Goal: Information Seeking & Learning: Learn about a topic

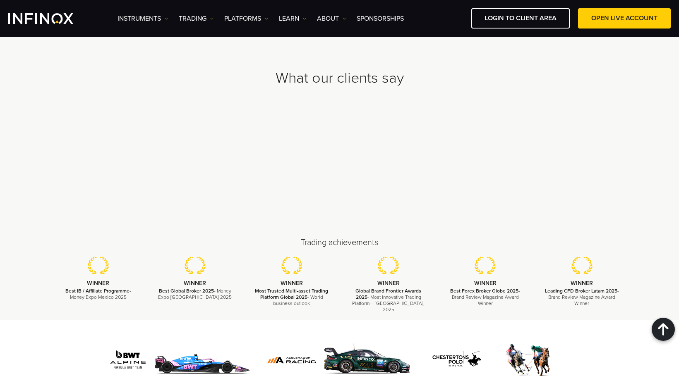
scroll to position [2549, 0]
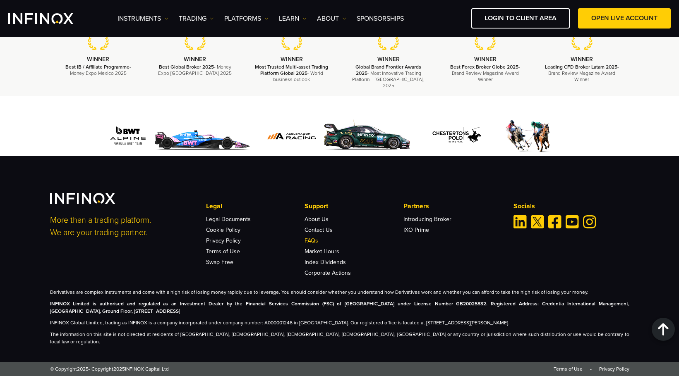
click at [314, 245] on link "FAQs" at bounding box center [312, 240] width 14 height 7
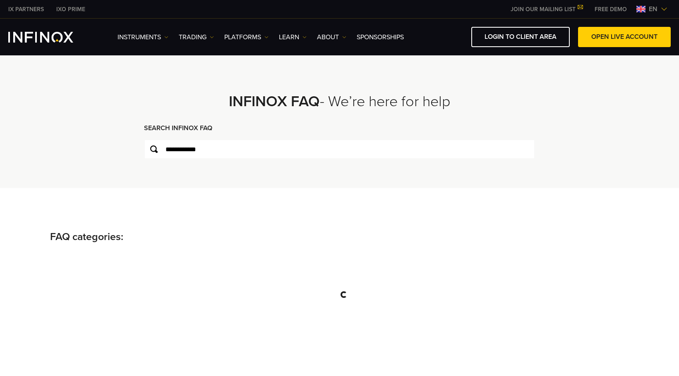
type input "**********"
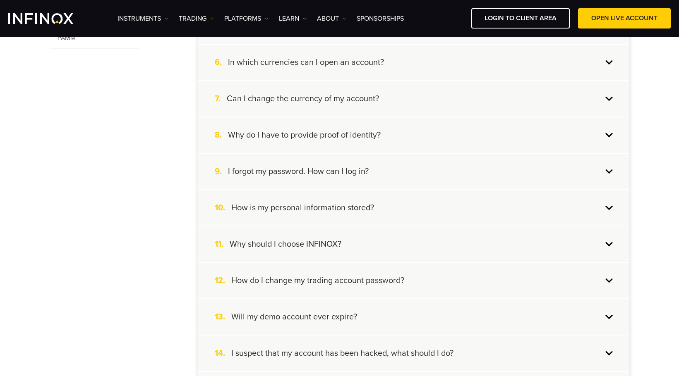
scroll to position [414, 0]
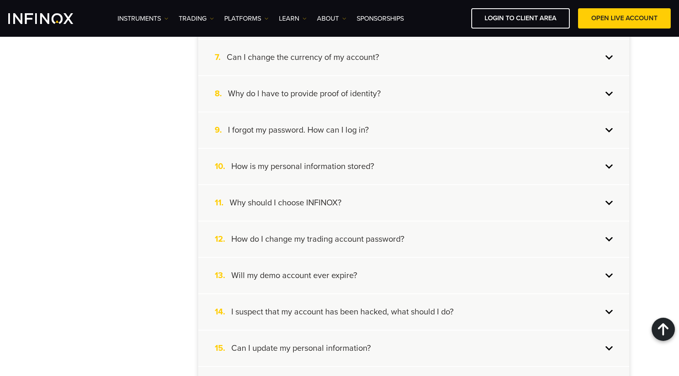
click at [414, 101] on div "8. Why do l have to provide proof of identity?" at bounding box center [413, 94] width 431 height 36
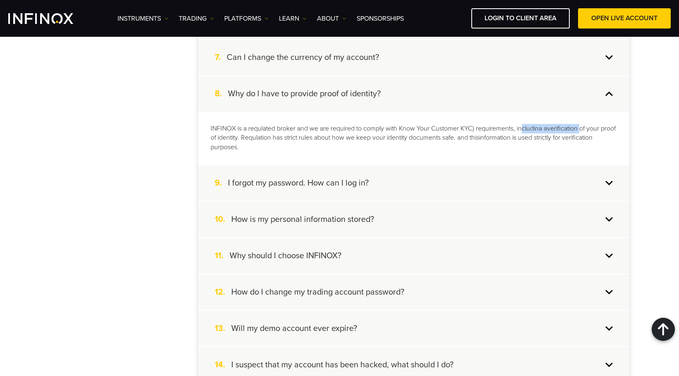
drag, startPoint x: 565, startPoint y: 127, endPoint x: 581, endPoint y: 129, distance: 16.2
click at [581, 129] on p "INFINOX is a requlated broker and we are required to comply with Know Your Cust…" at bounding box center [414, 138] width 406 height 29
click at [576, 132] on p "INFINOX is a requlated broker and we are required to comply with Know Your Cust…" at bounding box center [414, 138] width 406 height 29
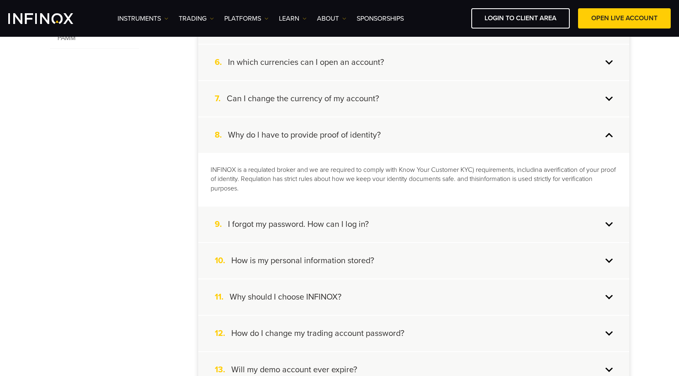
click at [254, 178] on p "INFINOX is a requlated broker and we are required to comply with Know Your Cust…" at bounding box center [414, 179] width 406 height 29
drag, startPoint x: 498, startPoint y: 169, endPoint x: 573, endPoint y: 176, distance: 74.8
click at [568, 175] on p "INFINOX is a requlated broker and we are required to comply with Know Your Cust…" at bounding box center [414, 179] width 406 height 29
click at [573, 176] on p "INFINOX is a requlated broker and we are required to comply with Know Your Cust…" at bounding box center [414, 179] width 406 height 29
click at [587, 175] on p "INFINOX is a requlated broker and we are required to comply with Know Your Cust…" at bounding box center [414, 179] width 406 height 29
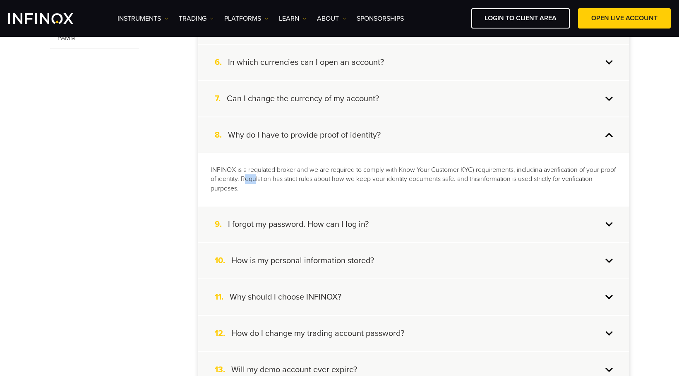
drag, startPoint x: 262, startPoint y: 180, endPoint x: 271, endPoint y: 182, distance: 9.8
click at [271, 182] on p "INFINOX is a requlated broker and we are required to comply with Know Your Cust…" at bounding box center [414, 179] width 406 height 29
click at [274, 185] on p "INFINOX is a requlated broker and we are required to comply with Know Your Cust…" at bounding box center [414, 179] width 406 height 29
drag, startPoint x: 400, startPoint y: 173, endPoint x: 405, endPoint y: 179, distance: 7.0
click at [400, 173] on p "INFINOX is a requlated broker and we are required to comply with Know Your Cust…" at bounding box center [414, 179] width 406 height 29
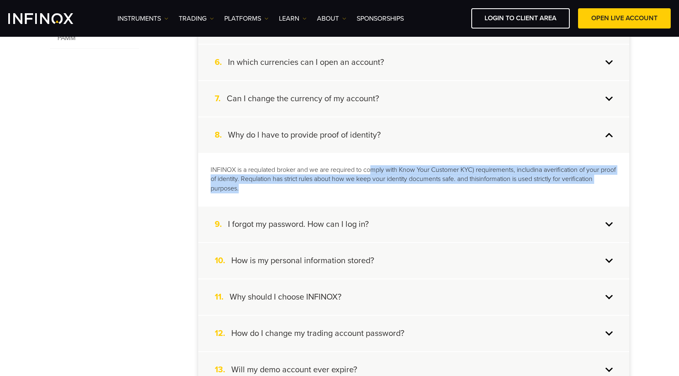
drag, startPoint x: 376, startPoint y: 175, endPoint x: 419, endPoint y: 185, distance: 43.8
click at [436, 189] on p "INFINOX is a requlated broker and we are required to comply with Know Your Cust…" at bounding box center [414, 179] width 406 height 29
click at [401, 178] on p "INFINOX is a requlated broker and we are required to comply with Know Your Cust…" at bounding box center [414, 179] width 406 height 29
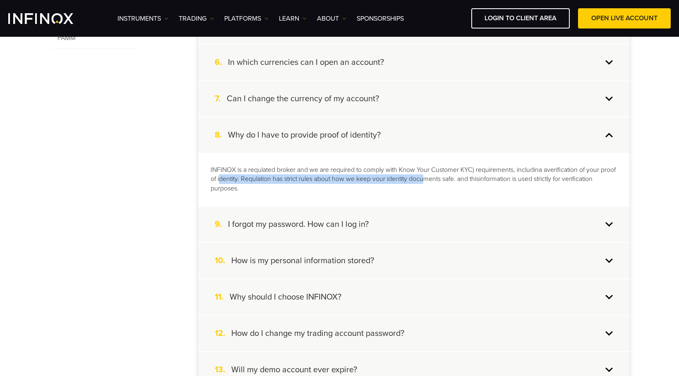
drag, startPoint x: 236, startPoint y: 177, endPoint x: 442, endPoint y: 175, distance: 206.0
click at [442, 175] on p "INFINOX is a requlated broker and we are required to comply with Know Your Cust…" at bounding box center [414, 179] width 406 height 29
click at [433, 184] on p "INFINOX is a requlated broker and we are required to comply with Know Your Cust…" at bounding box center [414, 179] width 406 height 29
click at [472, 180] on p "INFINOX is a requlated broker and we are required to comply with Know Your Cust…" at bounding box center [414, 179] width 406 height 29
click at [610, 225] on div "9. I forgot my password. How can I log in?" at bounding box center [413, 225] width 431 height 36
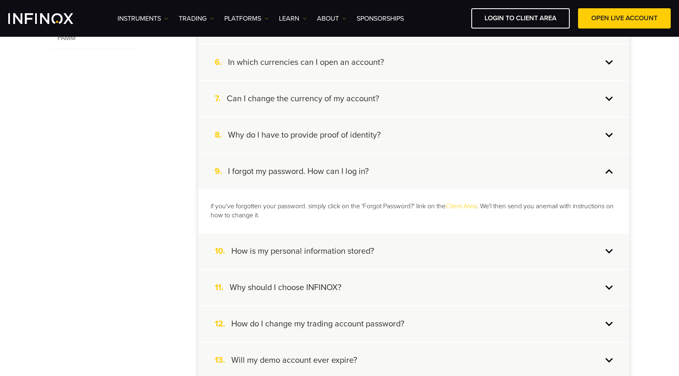
click at [607, 174] on div "9. I forgot my password. How can I log in?" at bounding box center [413, 172] width 431 height 36
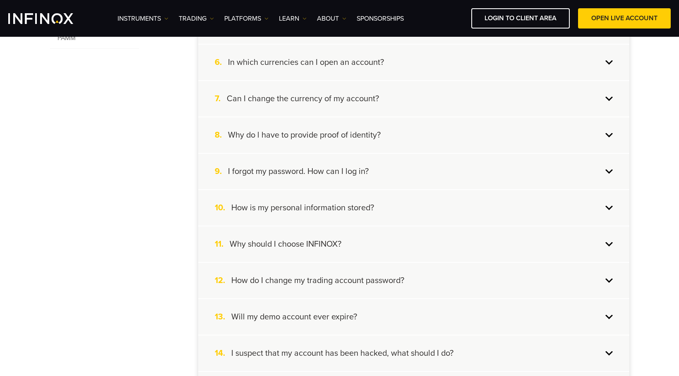
click at [609, 201] on div "10. How is my personal information stored?" at bounding box center [413, 208] width 431 height 36
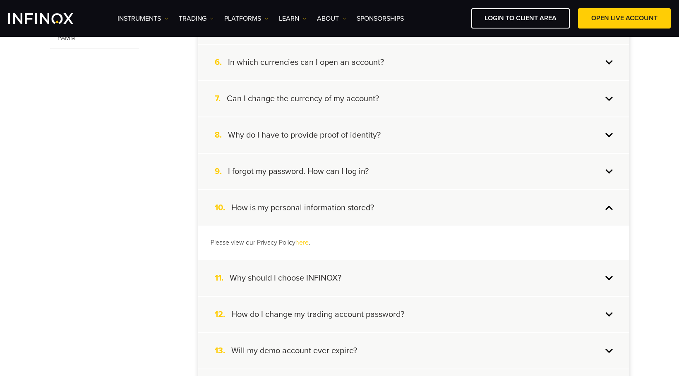
click at [608, 202] on div "10. How is my personal information stored?" at bounding box center [413, 208] width 431 height 36
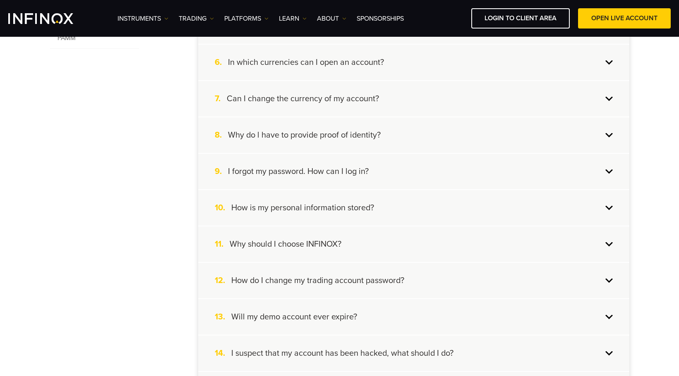
click at [614, 239] on div "11. Why should I choose INFINOX?" at bounding box center [413, 245] width 431 height 36
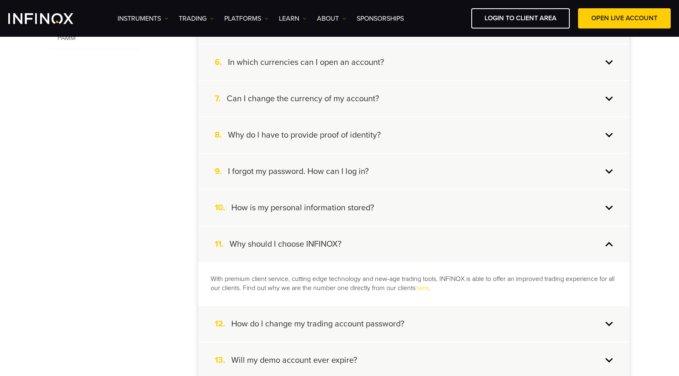
click at [611, 245] on div "11. Why should I choose INFINOX?" at bounding box center [413, 245] width 431 height 36
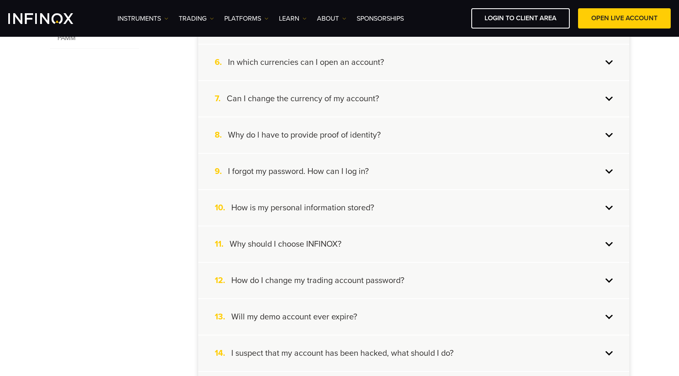
click at [612, 280] on div "12. How do I change my trading account password?" at bounding box center [413, 281] width 431 height 36
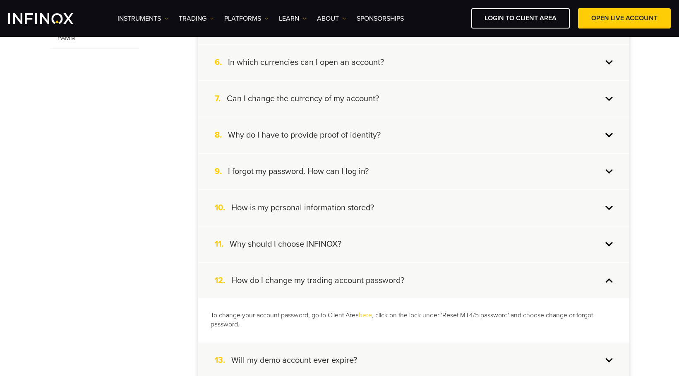
click at [612, 282] on div "12. How do I change my trading account password?" at bounding box center [413, 281] width 431 height 36
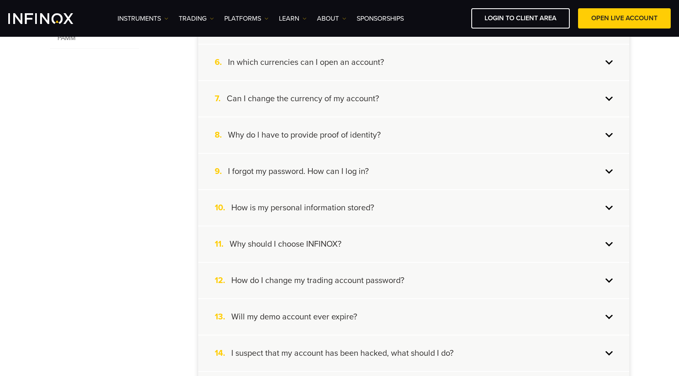
click at [616, 318] on div "13. Will my demo account ever expire?" at bounding box center [413, 318] width 431 height 36
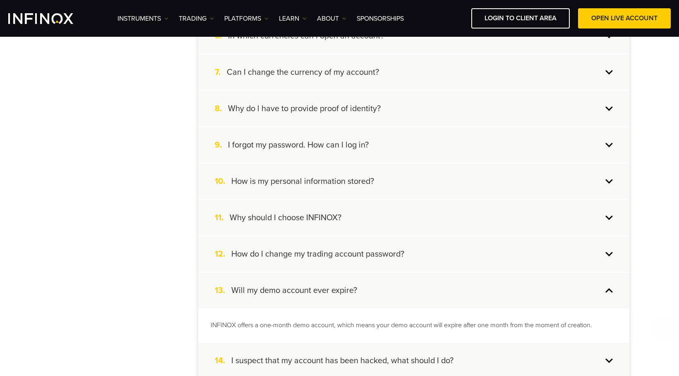
scroll to position [414, 0]
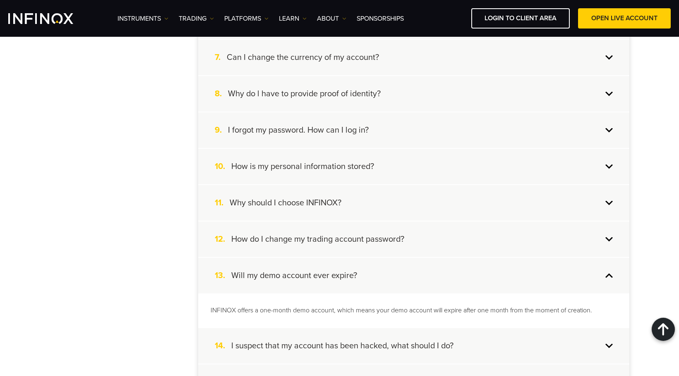
click at [603, 276] on div "13. Will my demo account ever expire?" at bounding box center [413, 276] width 431 height 36
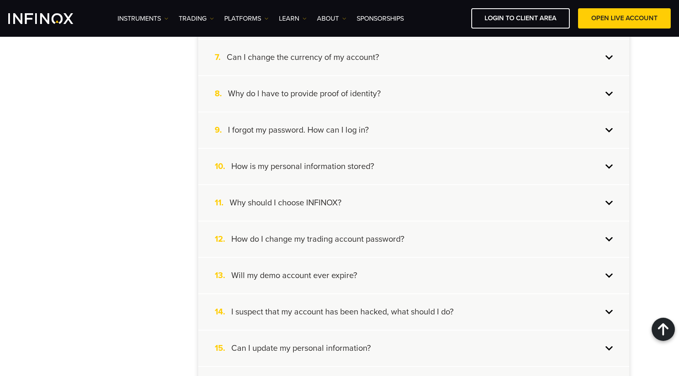
click at [613, 313] on div "14. I suspect that my account has been hacked, what should I do?" at bounding box center [413, 313] width 431 height 36
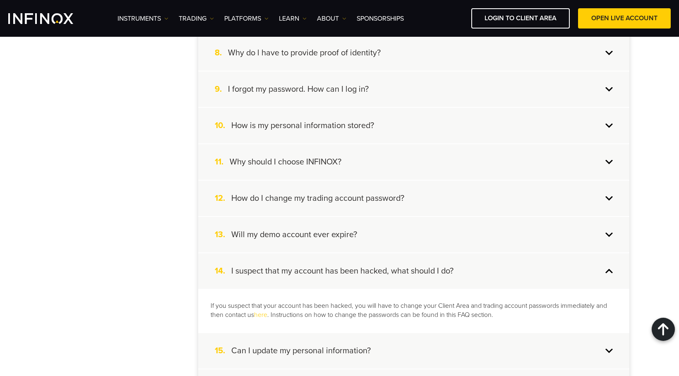
scroll to position [455, 0]
click at [606, 274] on div "14. I suspect that my account has been hacked, what should I do?" at bounding box center [413, 271] width 431 height 36
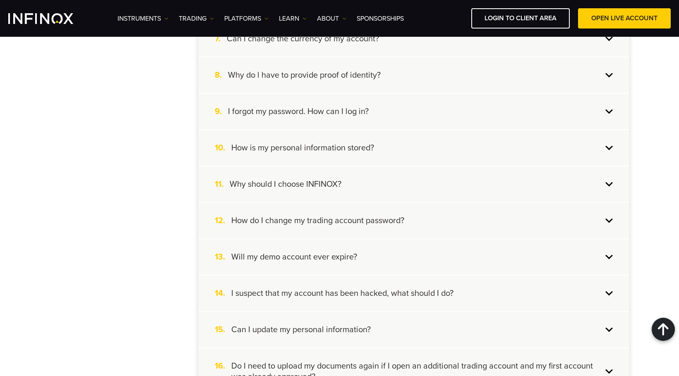
scroll to position [414, 0]
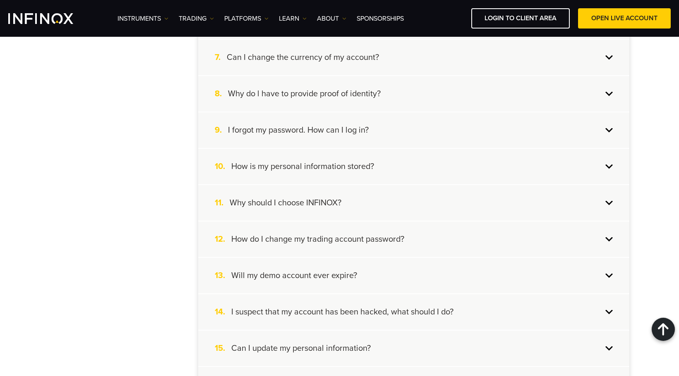
click at [589, 106] on div "8. Why do l have to provide proof of identity?" at bounding box center [413, 94] width 431 height 36
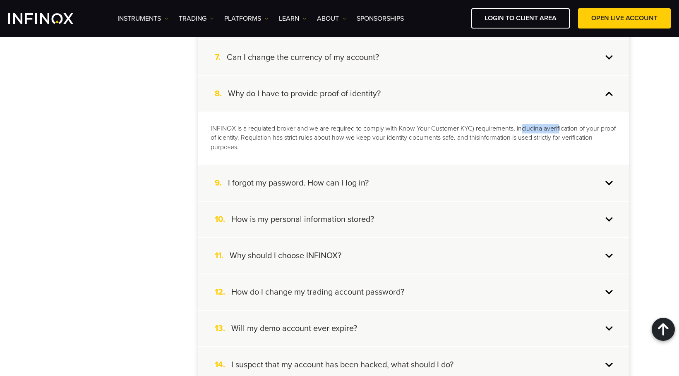
drag, startPoint x: 525, startPoint y: 131, endPoint x: 561, endPoint y: 132, distance: 36.0
click at [561, 132] on p "INFINOX is a requlated broker and we are required to comply with Know Your Cust…" at bounding box center [414, 138] width 406 height 29
click at [558, 149] on p "INFINOX is a requlated broker and we are required to comply with Know Your Cust…" at bounding box center [414, 138] width 406 height 29
click at [436, 187] on div "9. I forgot my password. How can I log in?" at bounding box center [413, 183] width 431 height 36
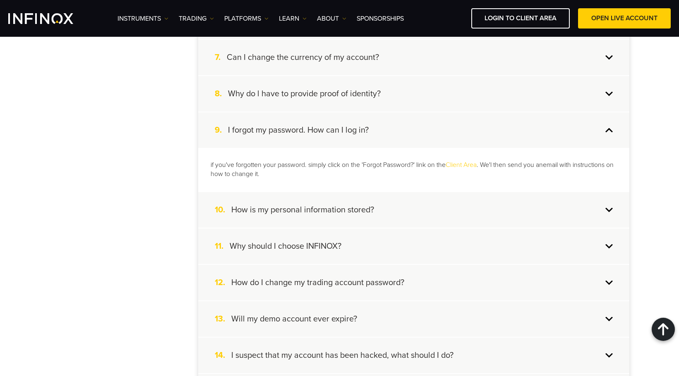
click at [310, 134] on h4 "I forgot my password. How can I log in?" at bounding box center [298, 130] width 141 height 11
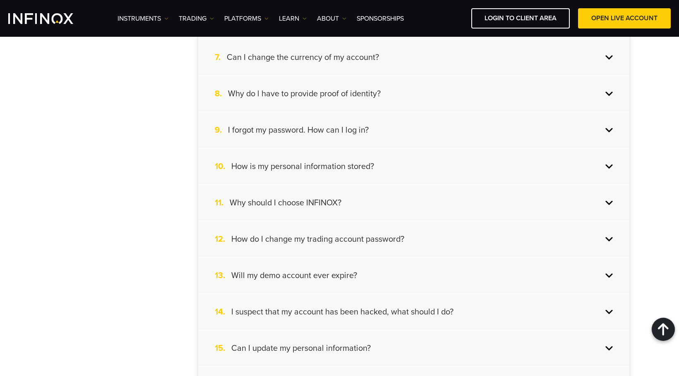
click at [309, 134] on h4 "I forgot my password. How can I log in?" at bounding box center [298, 130] width 141 height 11
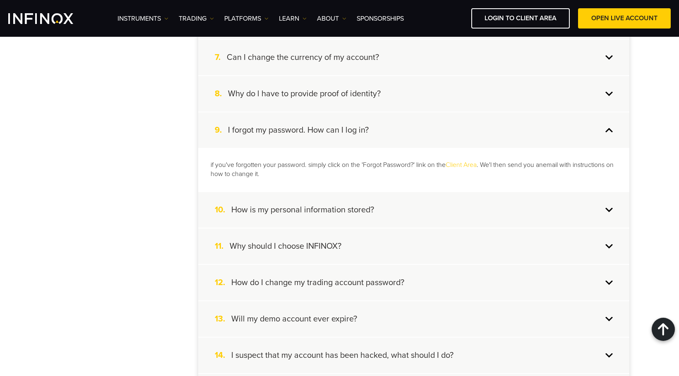
click at [323, 55] on h4 "Can I change the currency of my account?" at bounding box center [303, 57] width 152 height 11
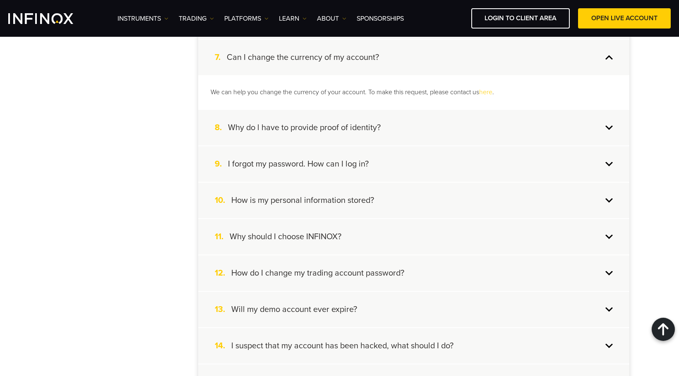
click at [323, 55] on h4 "Can I change the currency of my account?" at bounding box center [303, 57] width 152 height 11
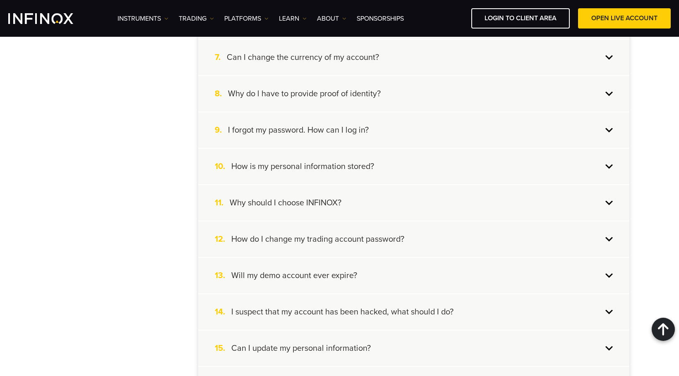
click at [400, 89] on div "8. Why do l have to provide proof of identity?" at bounding box center [413, 94] width 431 height 36
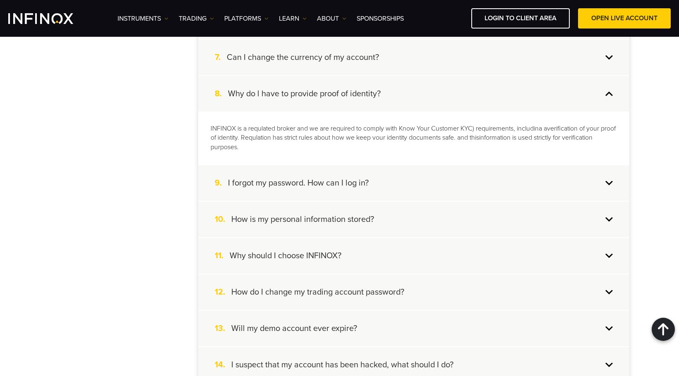
click at [360, 172] on div "9. I forgot my password. How can I log in?" at bounding box center [413, 183] width 431 height 36
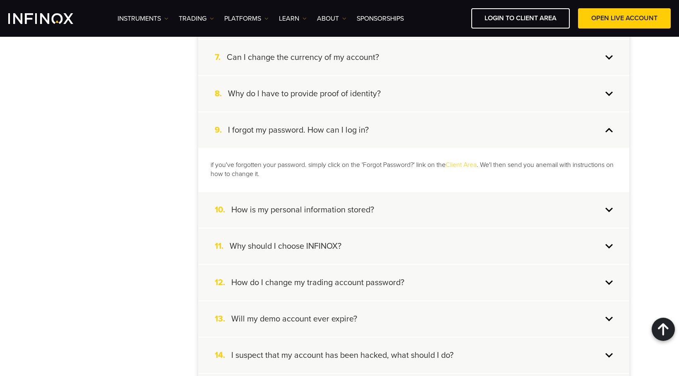
click at [299, 92] on h4 "Why do l have to provide proof of identity?" at bounding box center [304, 94] width 153 height 11
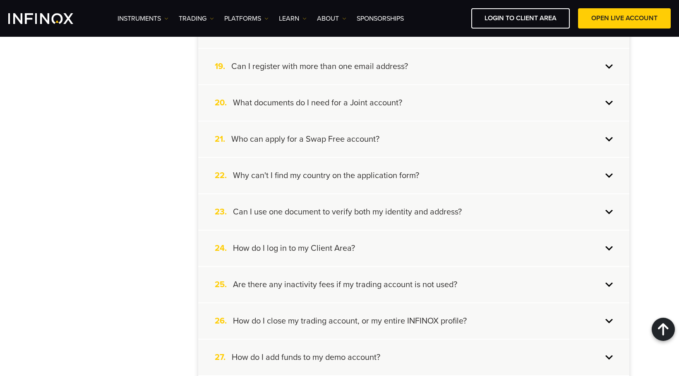
scroll to position [910, 0]
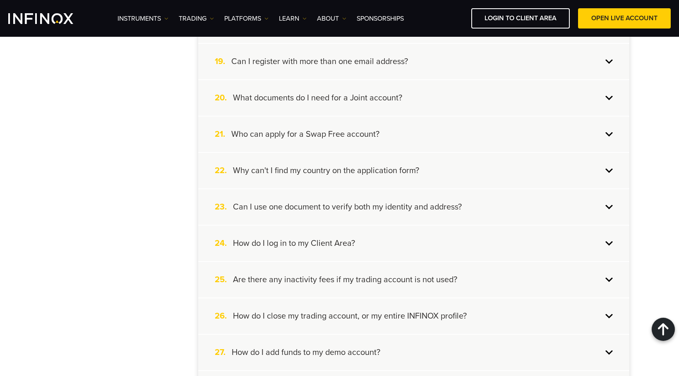
click at [424, 143] on div "21. Who can apply for a Swap Free account?" at bounding box center [413, 135] width 431 height 36
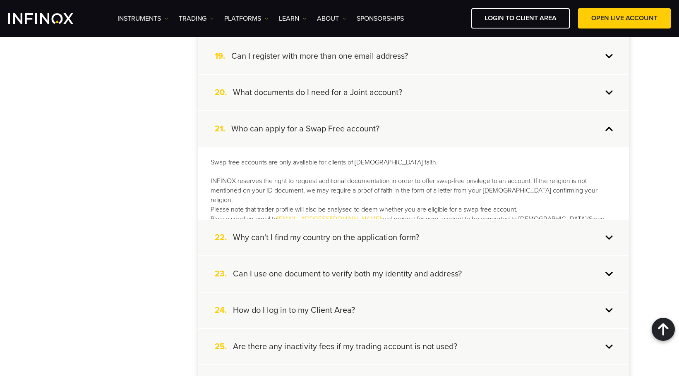
scroll to position [857, 0]
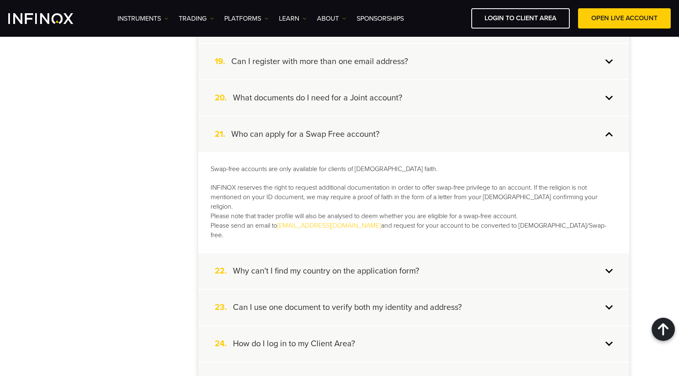
click at [422, 138] on div "21. Who can apply for a Swap Free account?" at bounding box center [413, 135] width 431 height 36
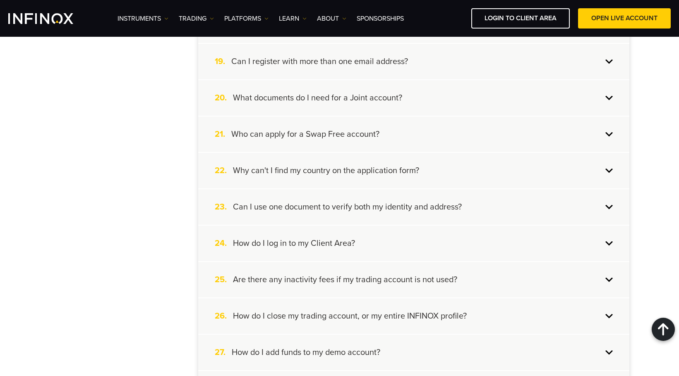
click at [416, 109] on div "20. What documents do I need for a Joint account?" at bounding box center [413, 98] width 431 height 36
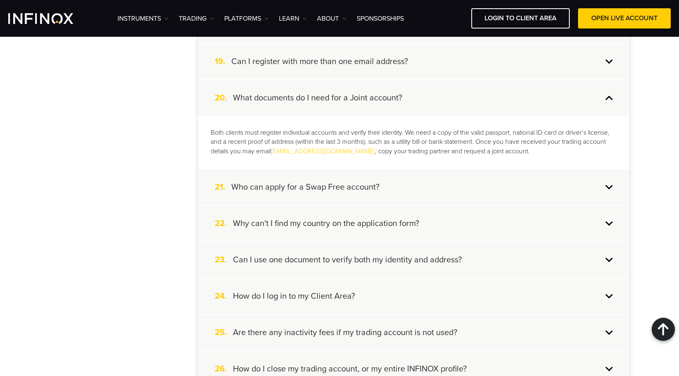
click at [415, 103] on div "20. What documents do I need for a Joint account?" at bounding box center [413, 98] width 431 height 36
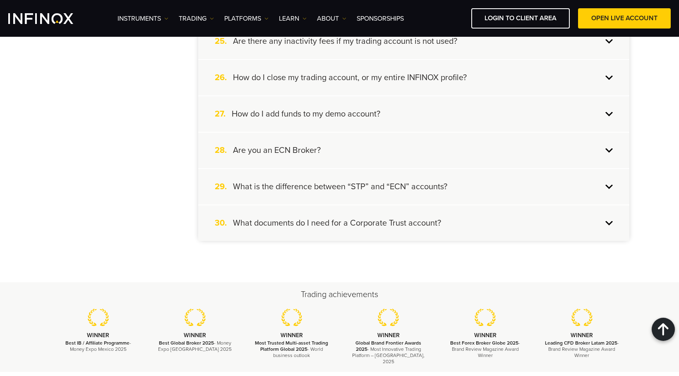
scroll to position [1105, 0]
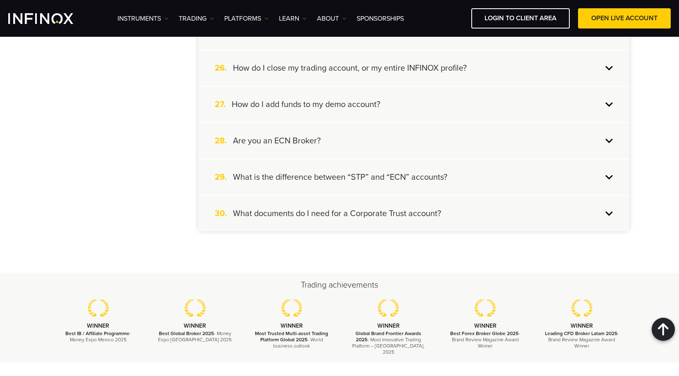
click at [366, 183] on div "29. What is the difference between “STP” and “ECN” accounts?" at bounding box center [413, 178] width 431 height 36
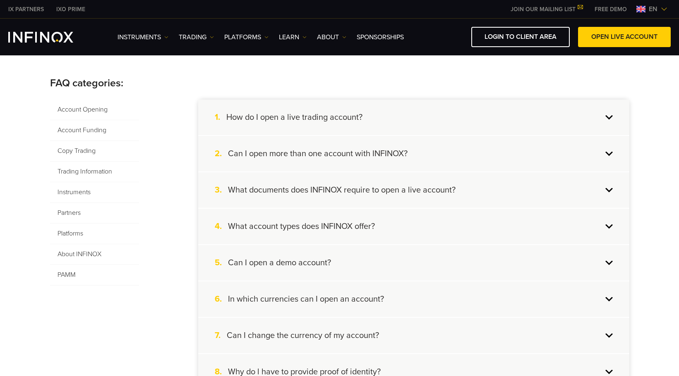
scroll to position [165, 0]
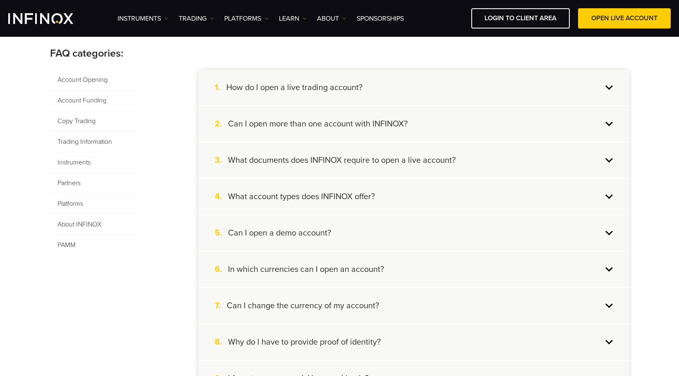
click at [91, 83] on span "Account Opening" at bounding box center [94, 80] width 89 height 21
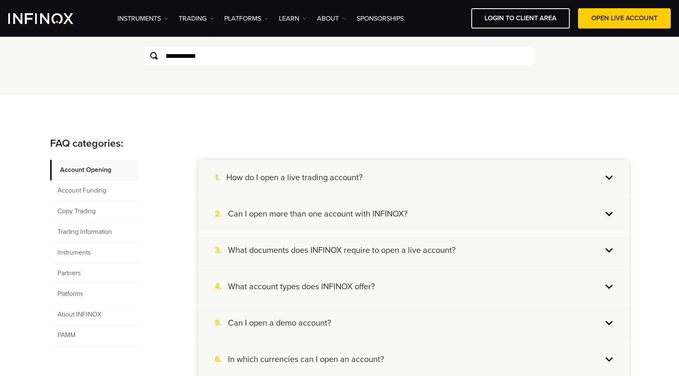
scroll to position [124, 0]
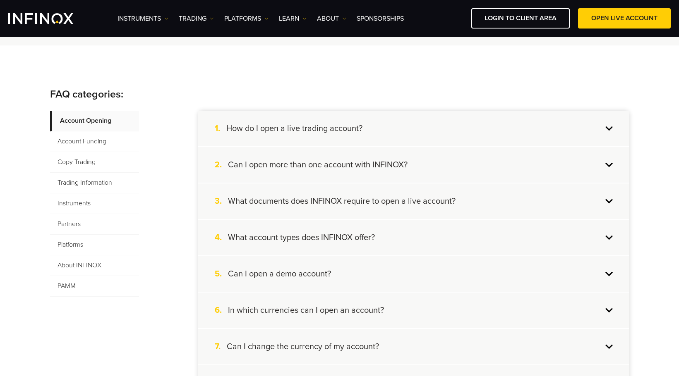
click at [391, 161] on h4 "Can I open more than one account with INFINOX?" at bounding box center [318, 165] width 180 height 11
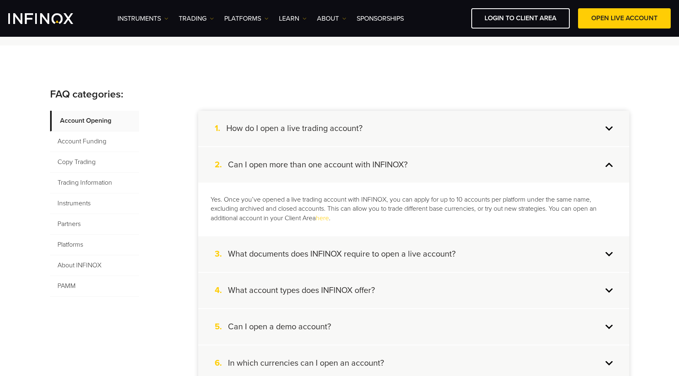
click at [416, 160] on div "2. Can I open more than one account with INFINOX?" at bounding box center [413, 165] width 431 height 36
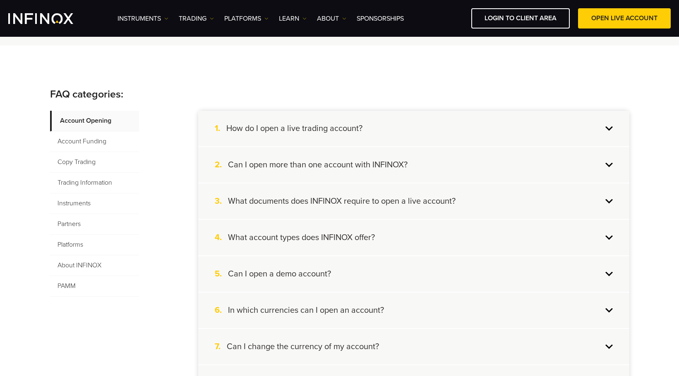
click at [459, 206] on div "3. What documents does INFINOX require to open a live account?" at bounding box center [413, 202] width 431 height 36
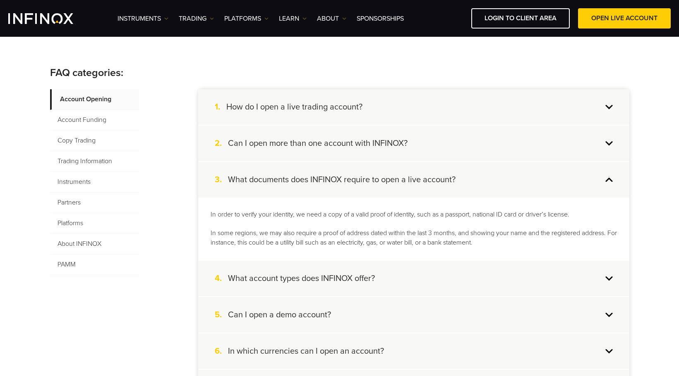
scroll to position [165, 0]
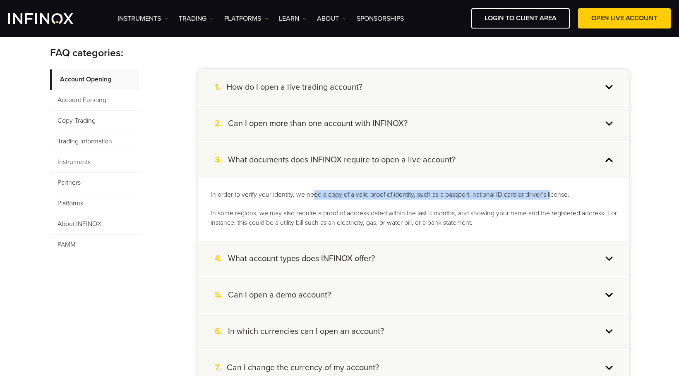
drag, startPoint x: 315, startPoint y: 195, endPoint x: 554, endPoint y: 194, distance: 239.5
click at [554, 194] on p "In order to verify your identity, we need a copy of a valid proof of identity, …" at bounding box center [414, 209] width 406 height 38
drag, startPoint x: 290, startPoint y: 211, endPoint x: 584, endPoint y: 221, distance: 294.3
click at [584, 221] on p "In order to verify your identity, we need a copy of a valid proof of identity, …" at bounding box center [414, 209] width 406 height 38
click at [291, 236] on div "In order to verify your identity, we need a copy of a valid proof of identity, …" at bounding box center [413, 209] width 431 height 63
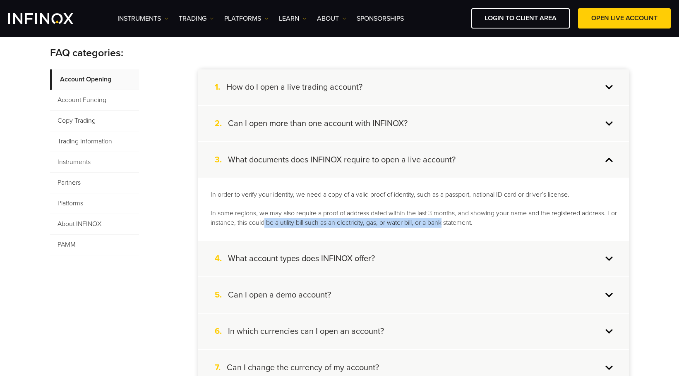
drag, startPoint x: 273, startPoint y: 224, endPoint x: 463, endPoint y: 223, distance: 189.9
click at [456, 223] on p "In order to verify your identity, we need a copy of a valid proof of identity, …" at bounding box center [414, 209] width 406 height 38
click at [465, 223] on p "In order to verify your identity, we need a copy of a valid proof of identity, …" at bounding box center [414, 209] width 406 height 38
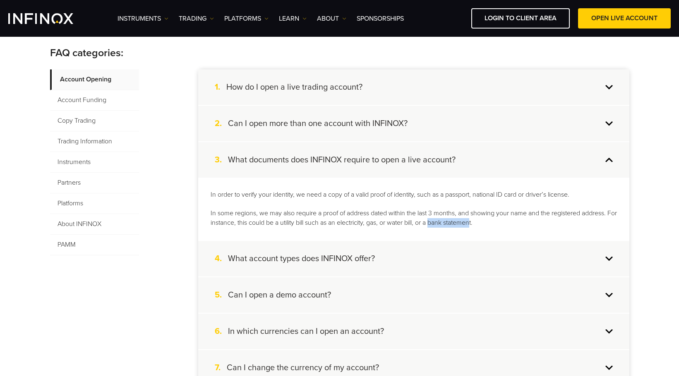
drag, startPoint x: 441, startPoint y: 223, endPoint x: 486, endPoint y: 223, distance: 44.3
click at [483, 223] on p "In order to verify your identity, we need a copy of a valid proof of identity, …" at bounding box center [414, 209] width 406 height 38
click at [486, 223] on p "In order to verify your identity, we need a copy of a valid proof of identity, …" at bounding box center [414, 209] width 406 height 38
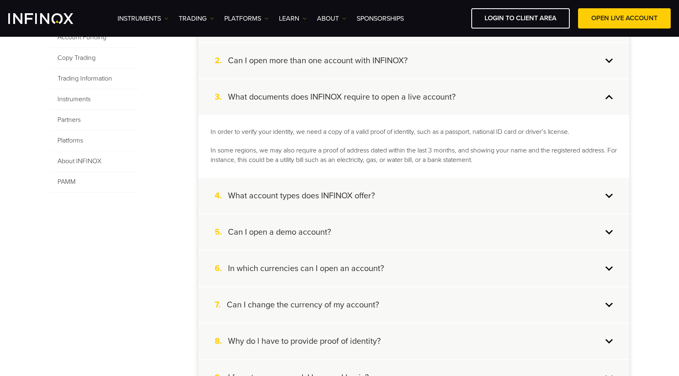
scroll to position [248, 0]
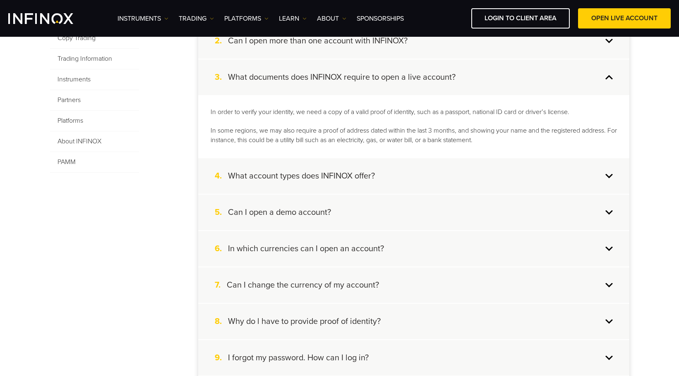
click at [428, 175] on div "4. What account types does INFINOX offer?" at bounding box center [413, 176] width 431 height 36
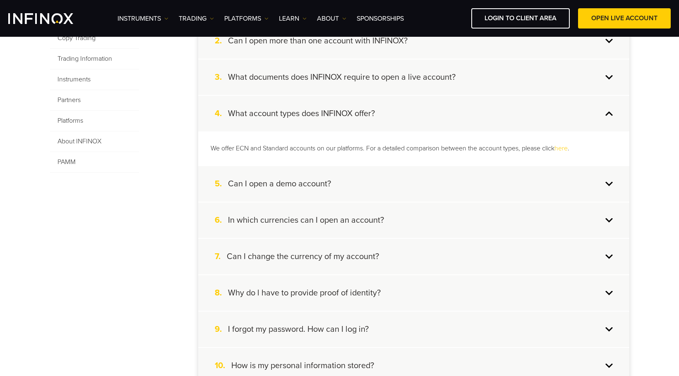
click at [448, 186] on div "5. Can I open a demo account?" at bounding box center [413, 184] width 431 height 36
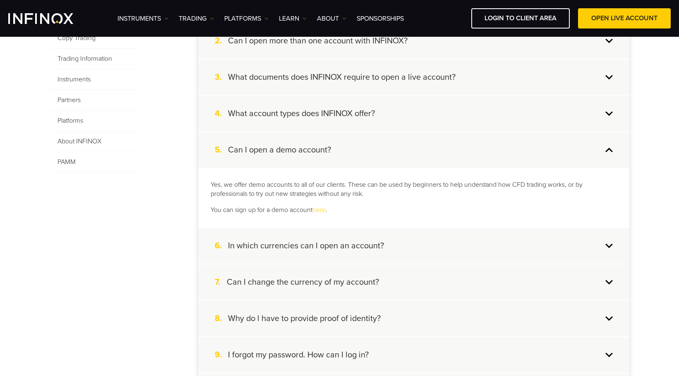
click at [417, 247] on div "6. In which currencies can I open an account?" at bounding box center [413, 246] width 431 height 36
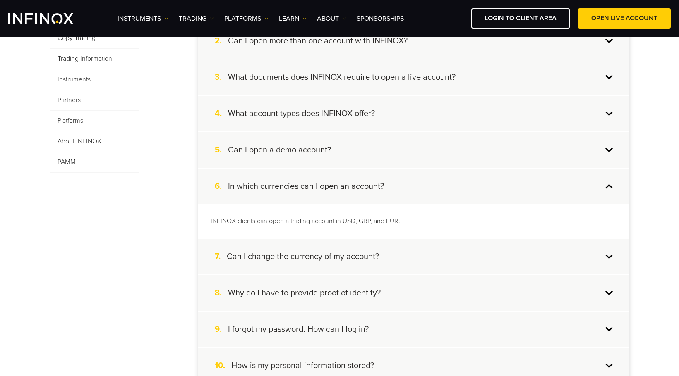
click at [413, 255] on div "7. Can I change the currency of my account?" at bounding box center [413, 257] width 431 height 36
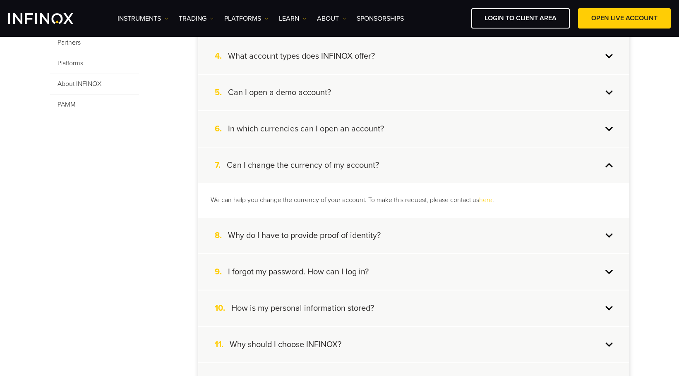
scroll to position [331, 0]
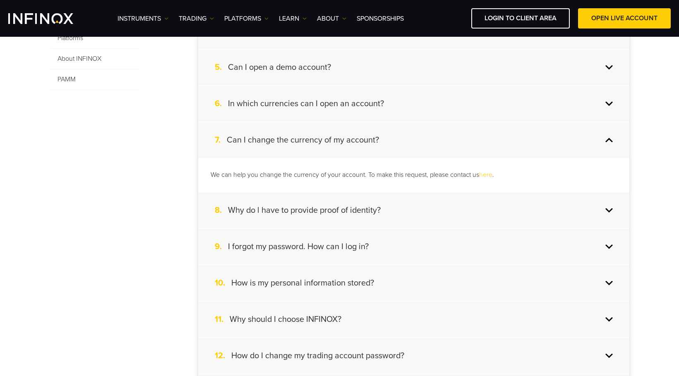
click at [410, 207] on div "8. Why do l have to provide proof of identity?" at bounding box center [413, 211] width 431 height 36
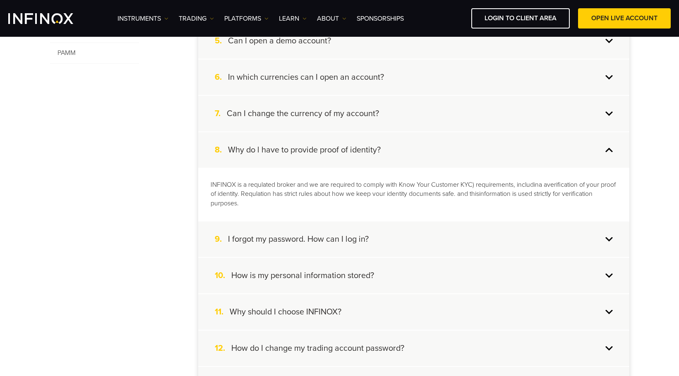
scroll to position [372, 0]
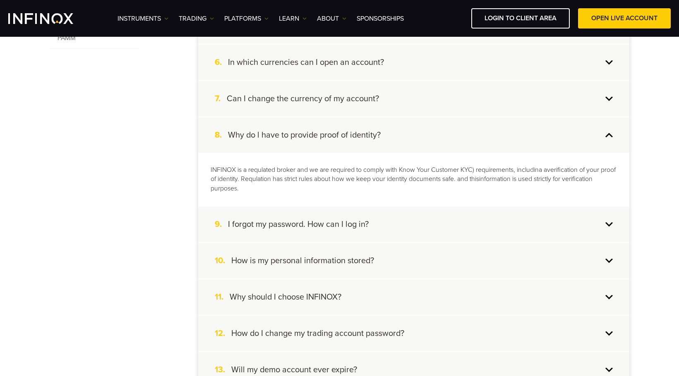
click at [309, 229] on h4 "I forgot my password. How can I log in?" at bounding box center [298, 224] width 141 height 11
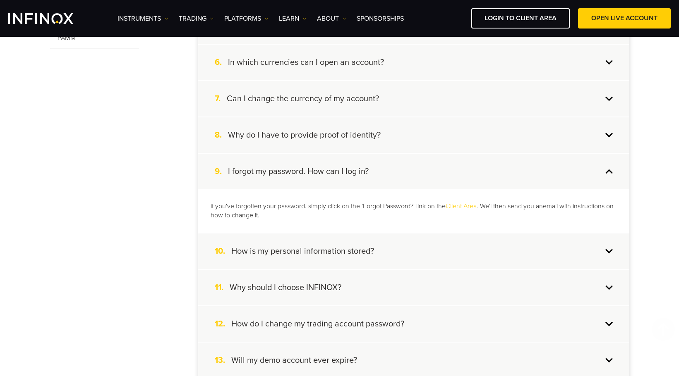
scroll to position [414, 0]
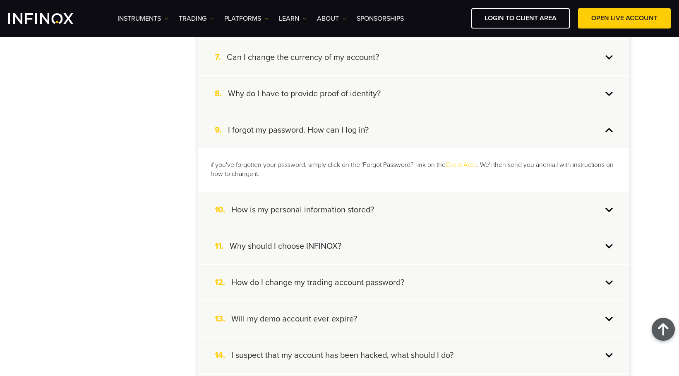
click at [385, 211] on div "10. How is my personal information stored?" at bounding box center [413, 210] width 431 height 36
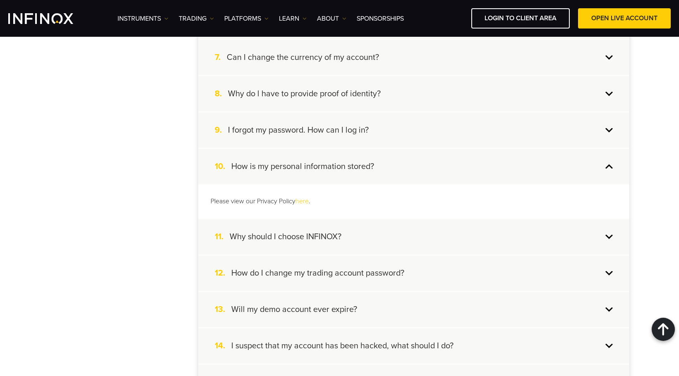
click at [373, 235] on div "11. Why should I choose INFINOX?" at bounding box center [413, 237] width 431 height 36
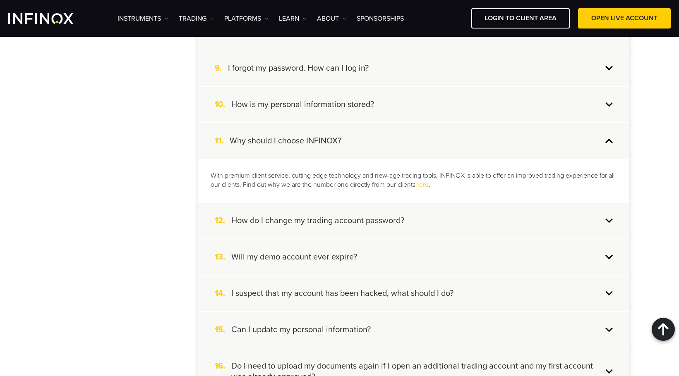
scroll to position [496, 0]
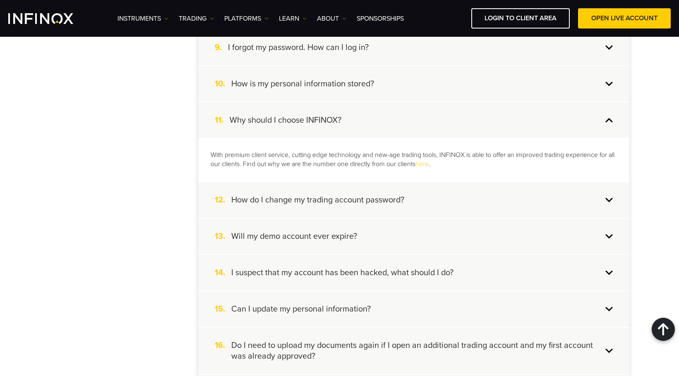
click at [390, 203] on h4 "How do I change my trading account password?" at bounding box center [317, 200] width 173 height 11
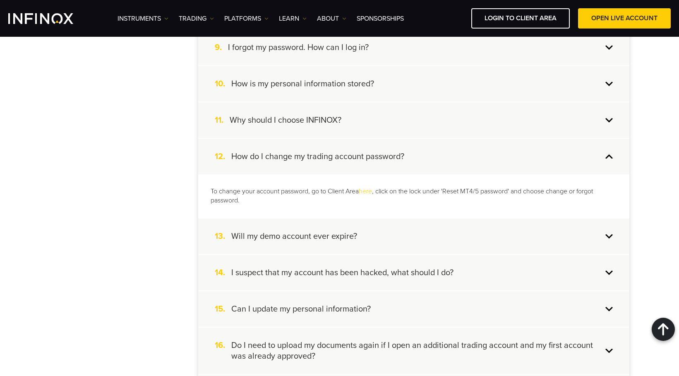
click at [388, 234] on div "13. Will my demo account ever expire?" at bounding box center [413, 237] width 431 height 36
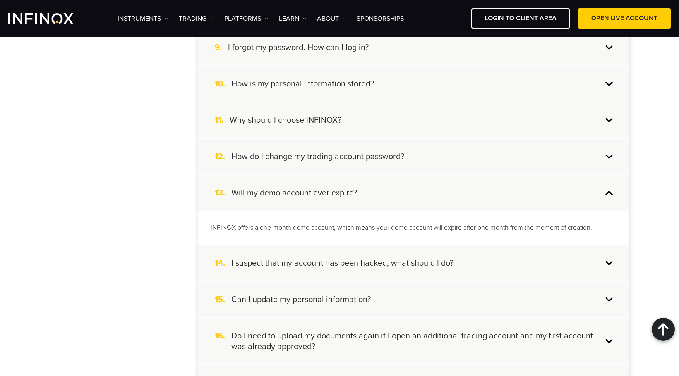
click at [439, 266] on h4 "I suspect that my account has been hacked, what should I do?" at bounding box center [342, 263] width 222 height 11
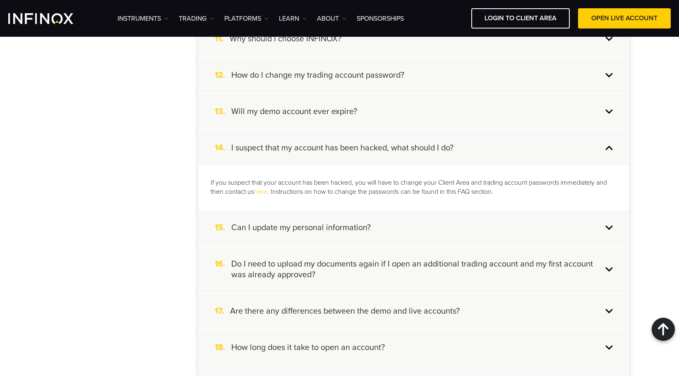
scroll to position [579, 0]
click at [365, 230] on h4 "Can I update my personal information?" at bounding box center [300, 226] width 139 height 11
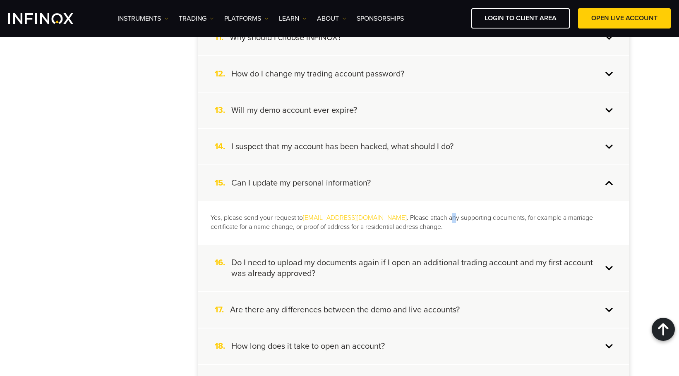
click at [426, 211] on div "Yes, please send your request to [EMAIL_ADDRESS][DOMAIN_NAME] . Please attach a…" at bounding box center [413, 223] width 431 height 44
click at [441, 218] on p "Yes, please send your request to [EMAIL_ADDRESS][DOMAIN_NAME] . Please attach a…" at bounding box center [414, 222] width 406 height 19
click at [502, 220] on p "Yes, please send your request to [EMAIL_ADDRESS][DOMAIN_NAME] . Please attach a…" at bounding box center [414, 222] width 406 height 19
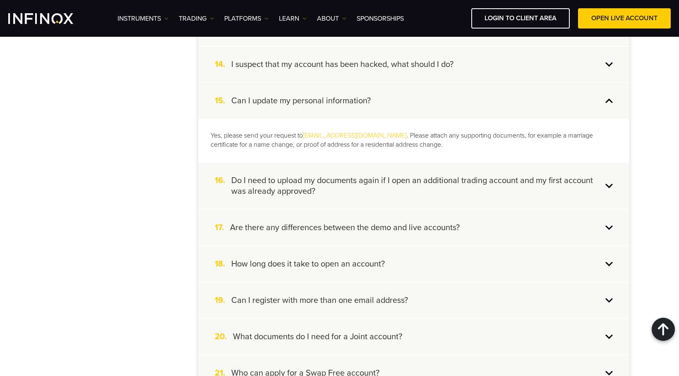
scroll to position [662, 0]
click at [351, 186] on h4 "Do I need to upload my documents again if I open an additional trading account …" at bounding box center [416, 186] width 371 height 22
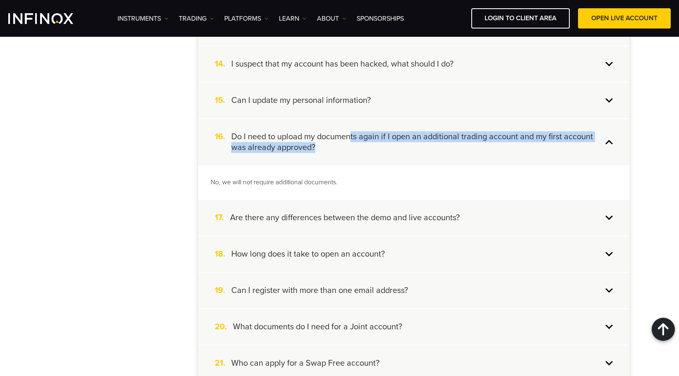
click at [411, 155] on div "16. Do I need to upload my documents again if I open an additional trading acco…" at bounding box center [413, 142] width 431 height 46
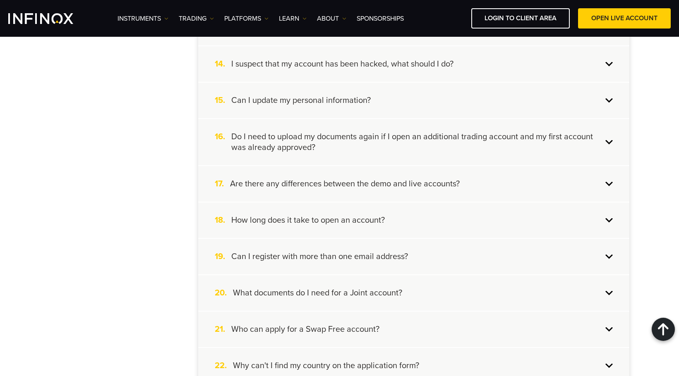
click at [424, 146] on h4 "Do I need to upload my documents again if I open an additional trading account …" at bounding box center [416, 143] width 371 height 22
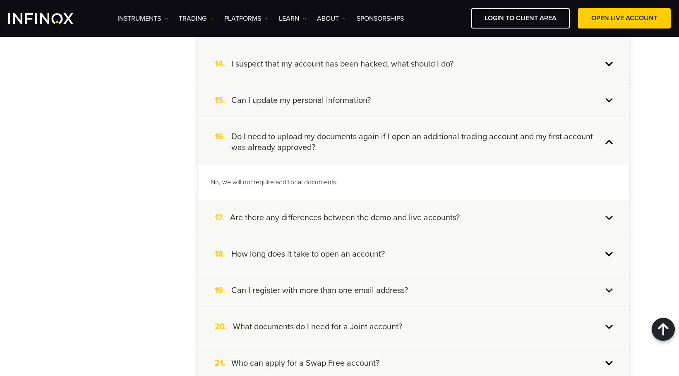
click at [422, 144] on h4 "Do I need to upload my documents again if I open an additional trading account …" at bounding box center [416, 143] width 371 height 22
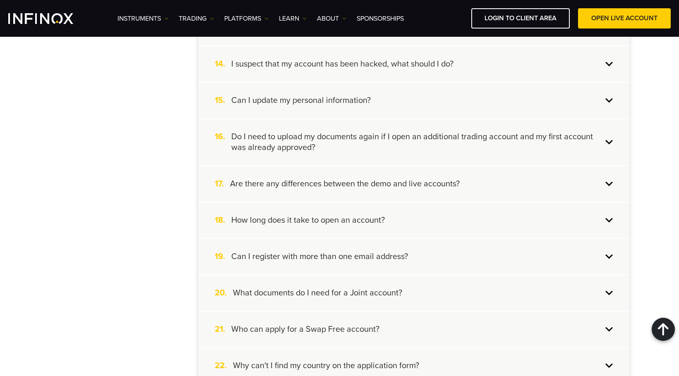
click at [398, 184] on h4 "Are there any differences between the demo and live accounts?" at bounding box center [345, 184] width 230 height 11
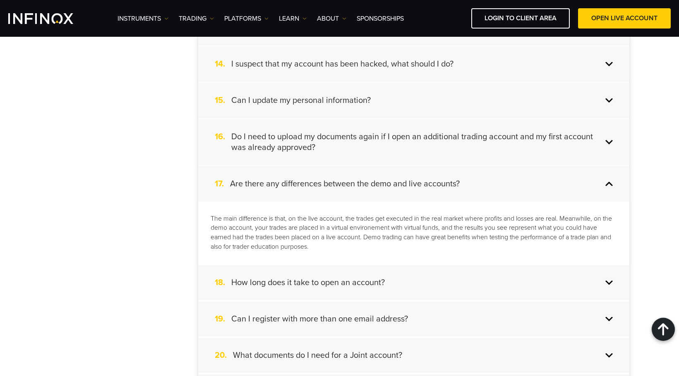
click at [412, 182] on h4 "Are there any differences between the demo and live accounts?" at bounding box center [345, 184] width 230 height 11
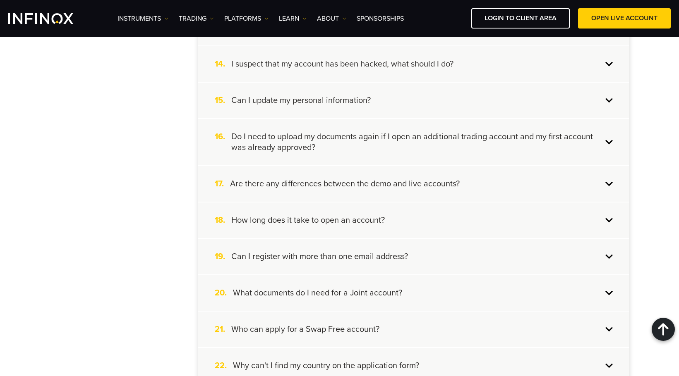
click at [411, 180] on h4 "Are there any differences between the demo and live accounts?" at bounding box center [345, 184] width 230 height 11
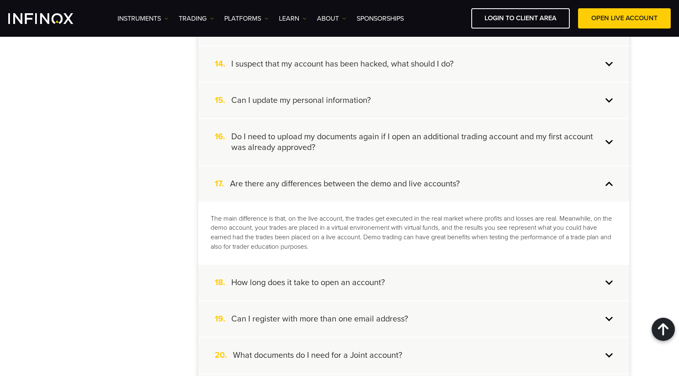
click at [411, 180] on h4 "Are there any differences between the demo and live accounts?" at bounding box center [345, 184] width 230 height 11
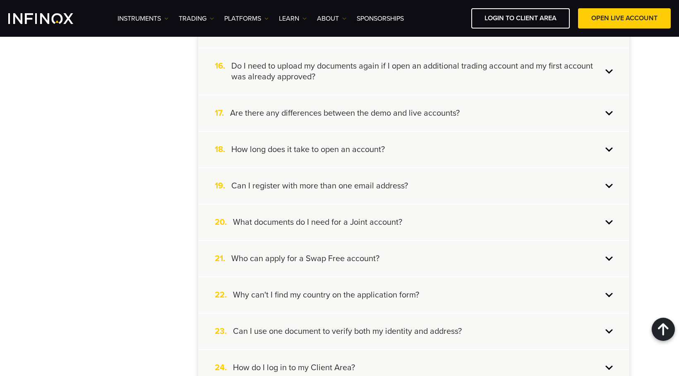
scroll to position [745, 0]
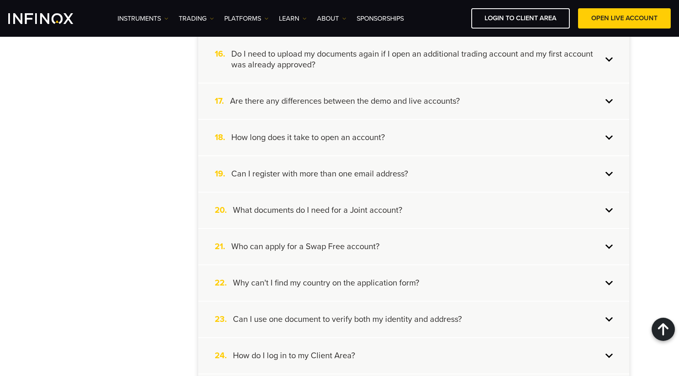
click at [398, 142] on div "18. How long does it take to open an account?" at bounding box center [413, 138] width 431 height 36
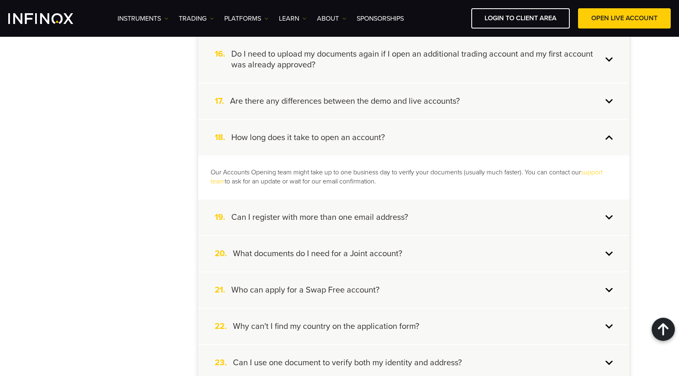
click at [404, 137] on div "18. How long does it take to open an account?" at bounding box center [413, 138] width 431 height 36
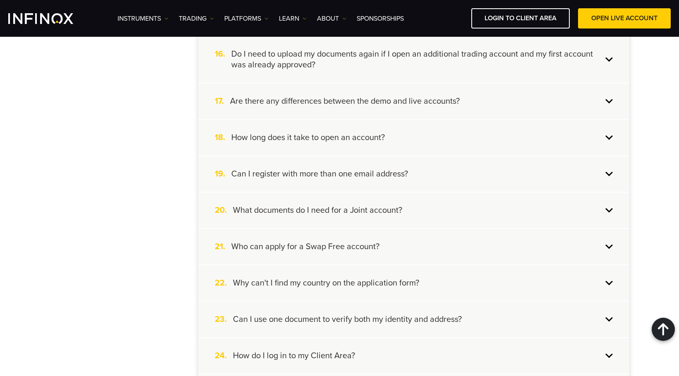
click at [417, 172] on div "19. Can I register with more than one email address?" at bounding box center [413, 174] width 431 height 36
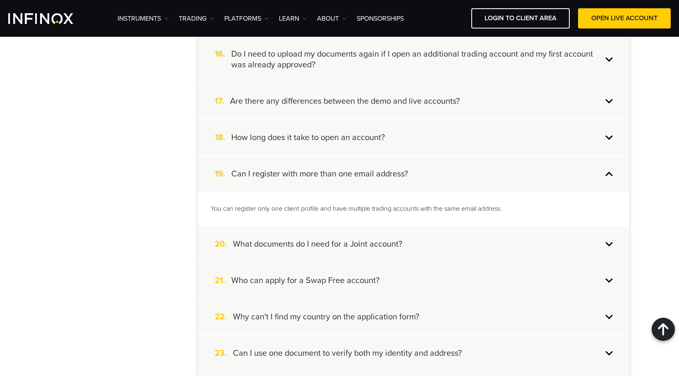
click at [417, 171] on div "19. Can I register with more than one email address?" at bounding box center [413, 174] width 431 height 36
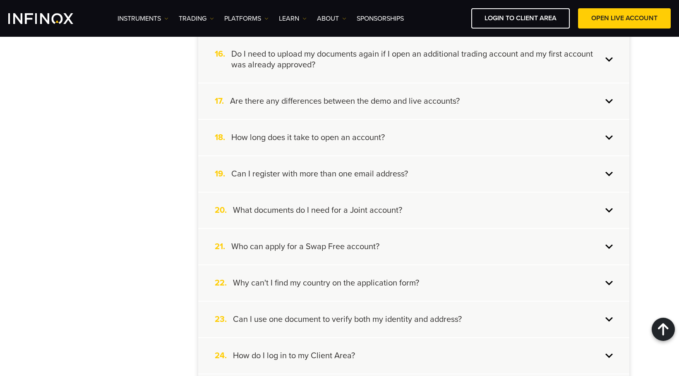
click at [422, 176] on div "19. Can I register with more than one email address?" at bounding box center [413, 174] width 431 height 36
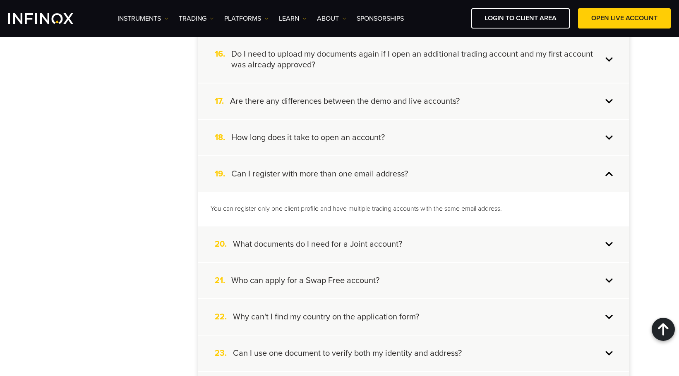
click at [422, 176] on div "19. Can I register with more than one email address?" at bounding box center [413, 174] width 431 height 36
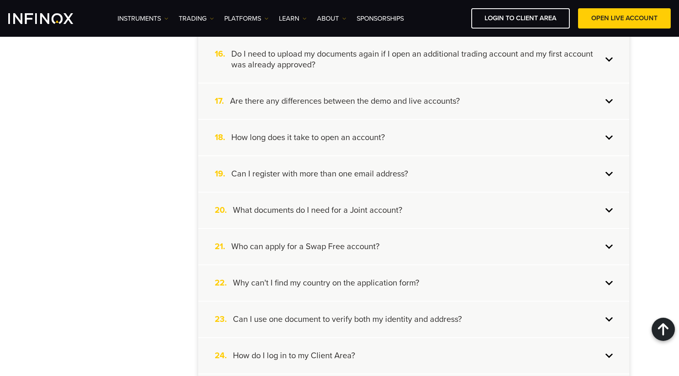
click at [420, 211] on div "20. What documents do I need for a Joint account?" at bounding box center [413, 211] width 431 height 36
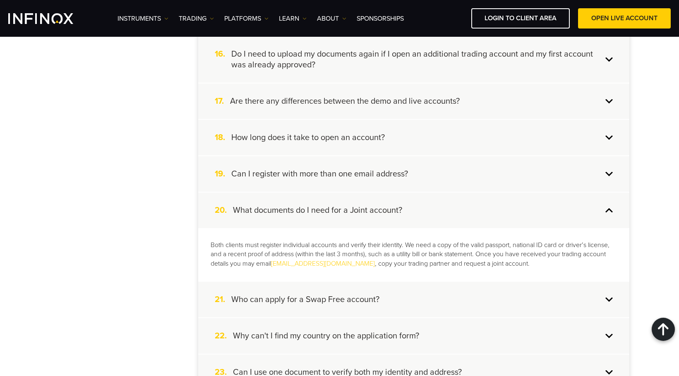
click at [418, 209] on div "20. What documents do I need for a Joint account?" at bounding box center [413, 211] width 431 height 36
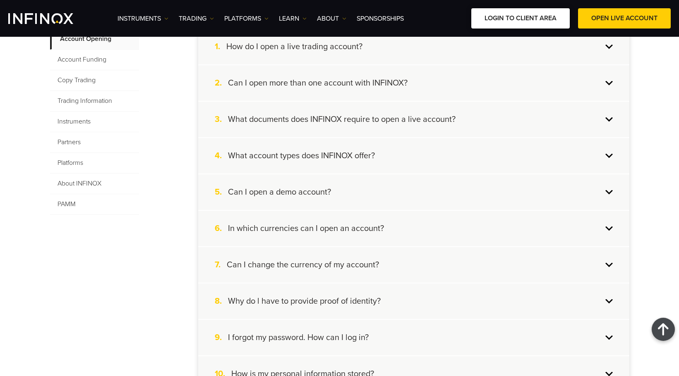
scroll to position [124, 0]
